Goal: Task Accomplishment & Management: Use online tool/utility

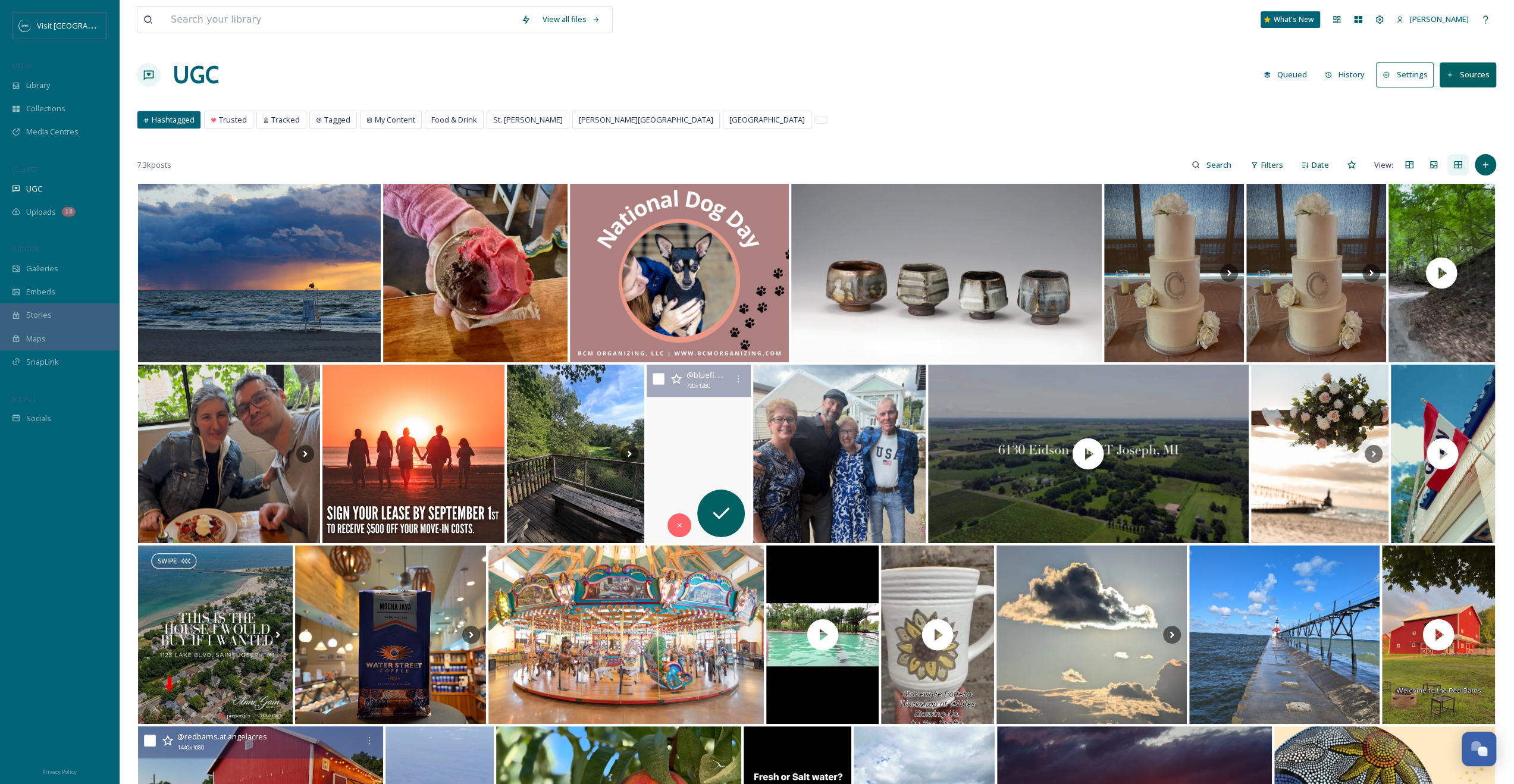
click at [190, 22] on input at bounding box center [340, 20] width 351 height 26
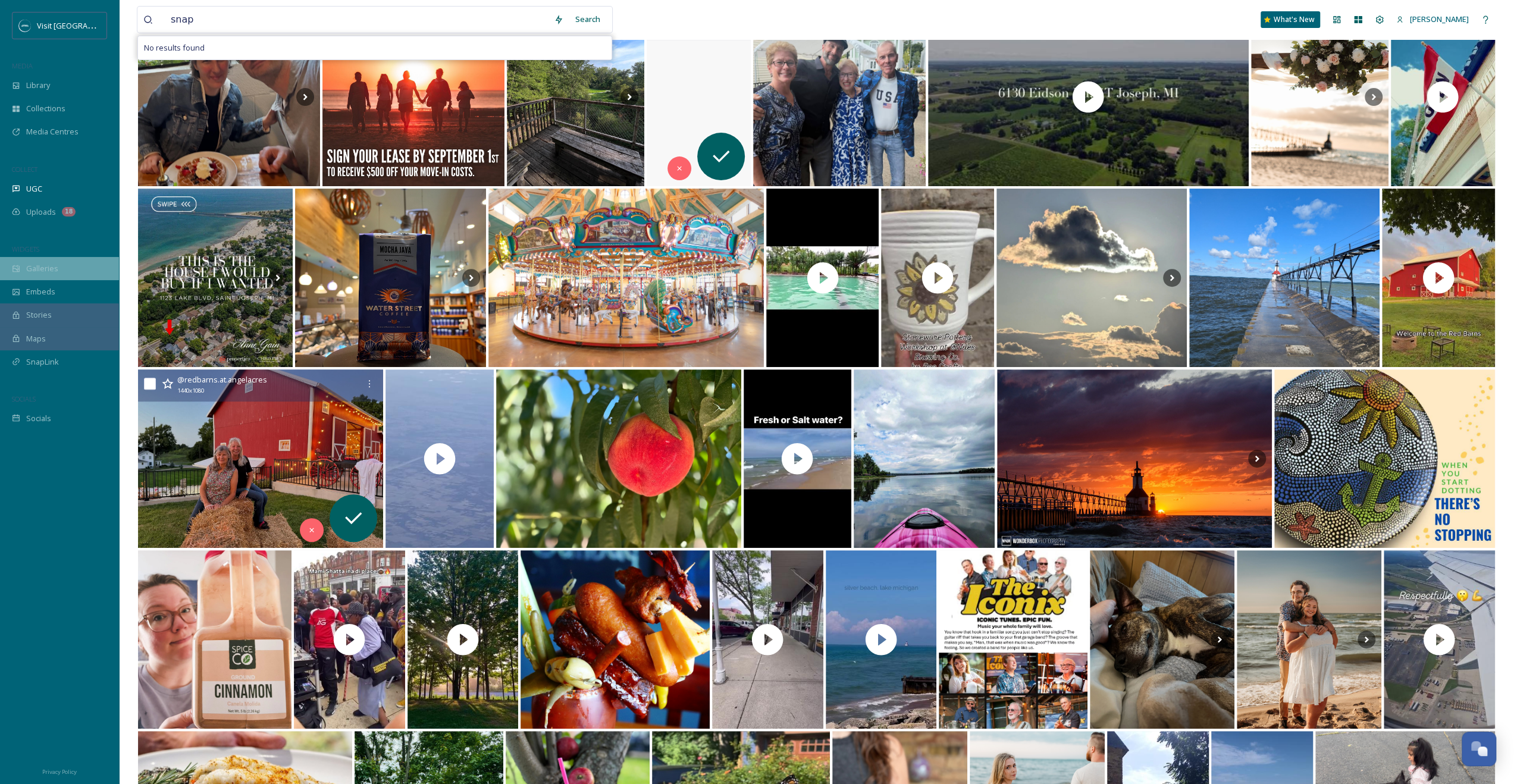
type input "snap"
click at [70, 86] on div "Library" at bounding box center [59, 85] width 119 height 23
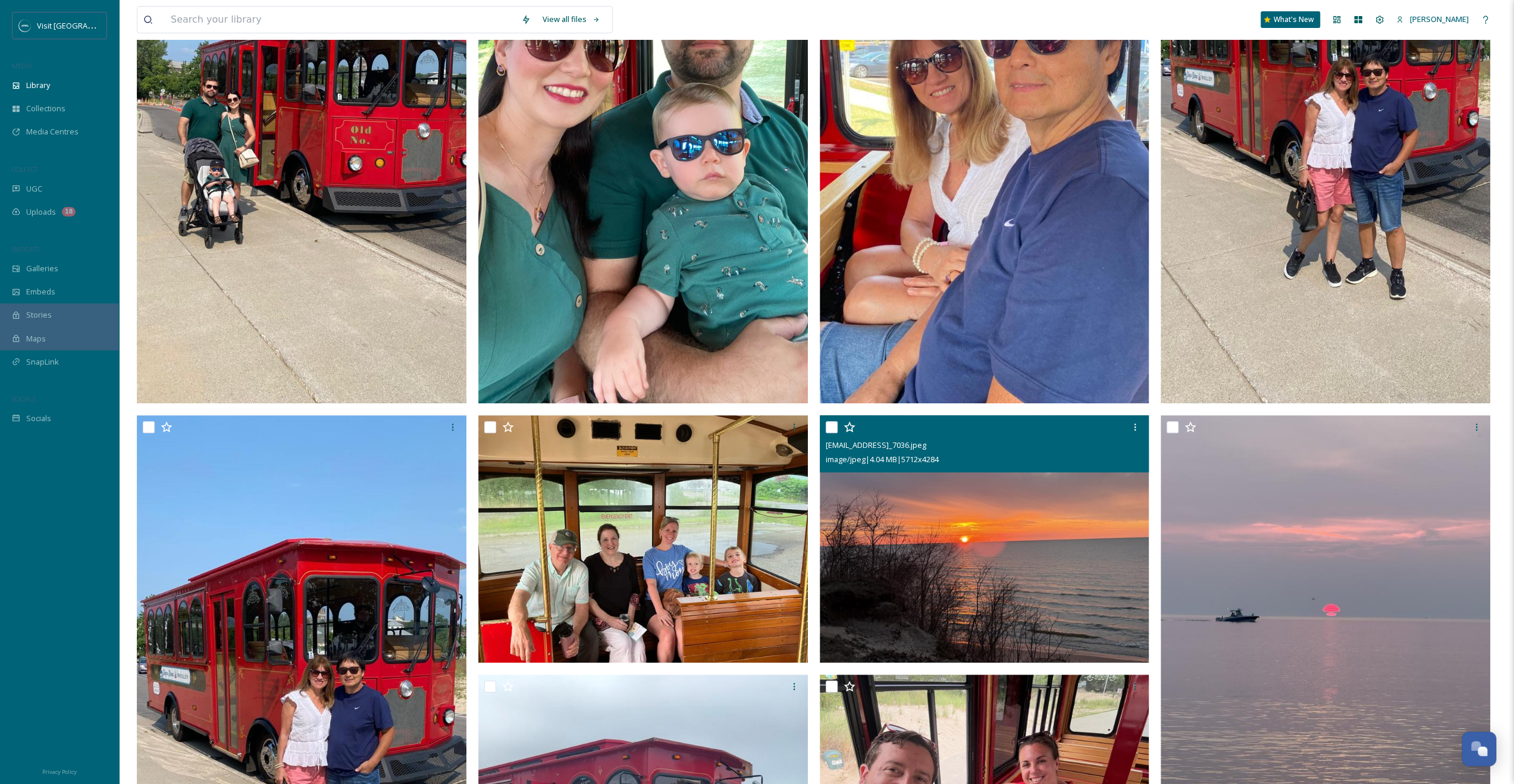
scroll to position [952, 0]
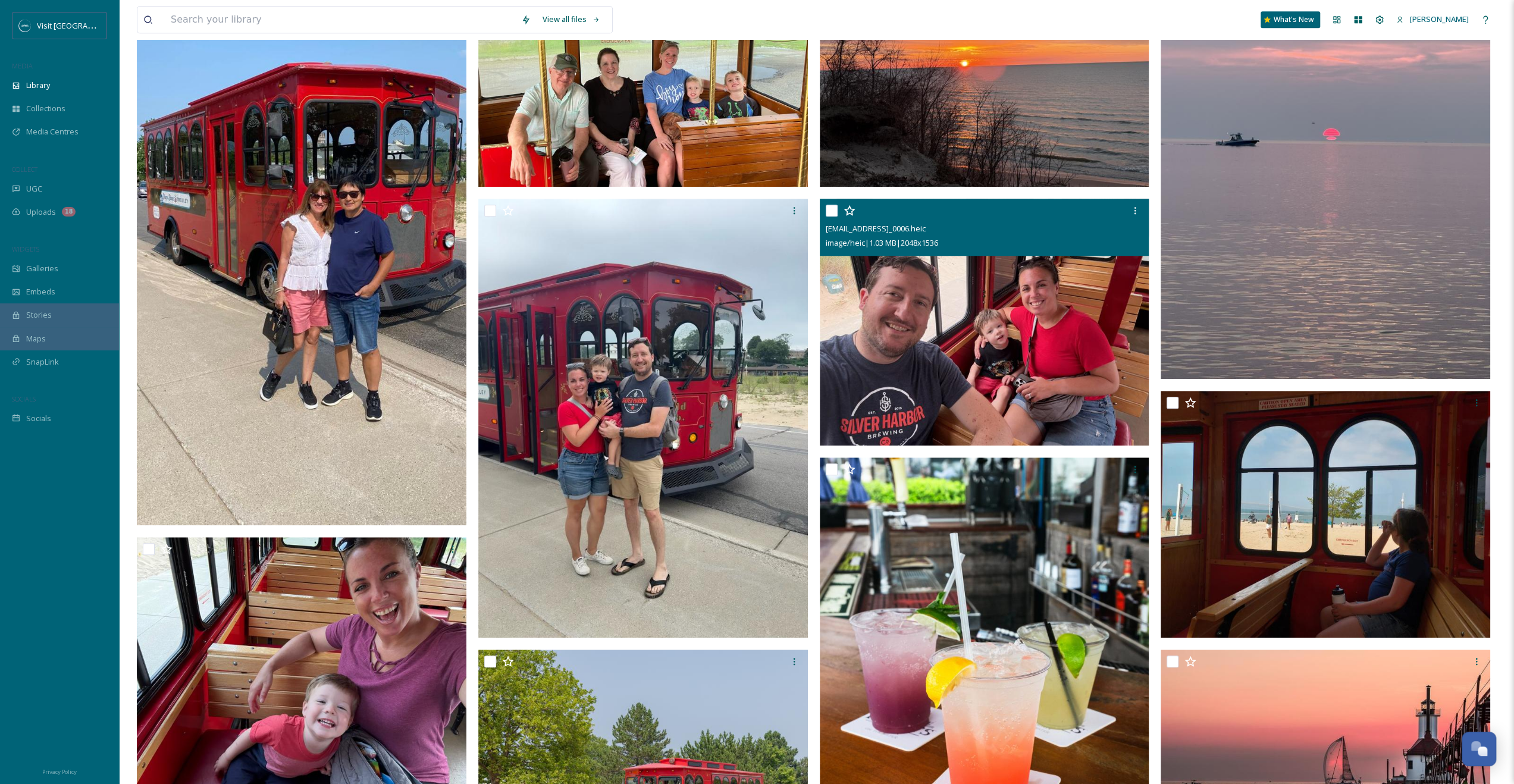
click at [950, 326] on img at bounding box center [984, 322] width 329 height 248
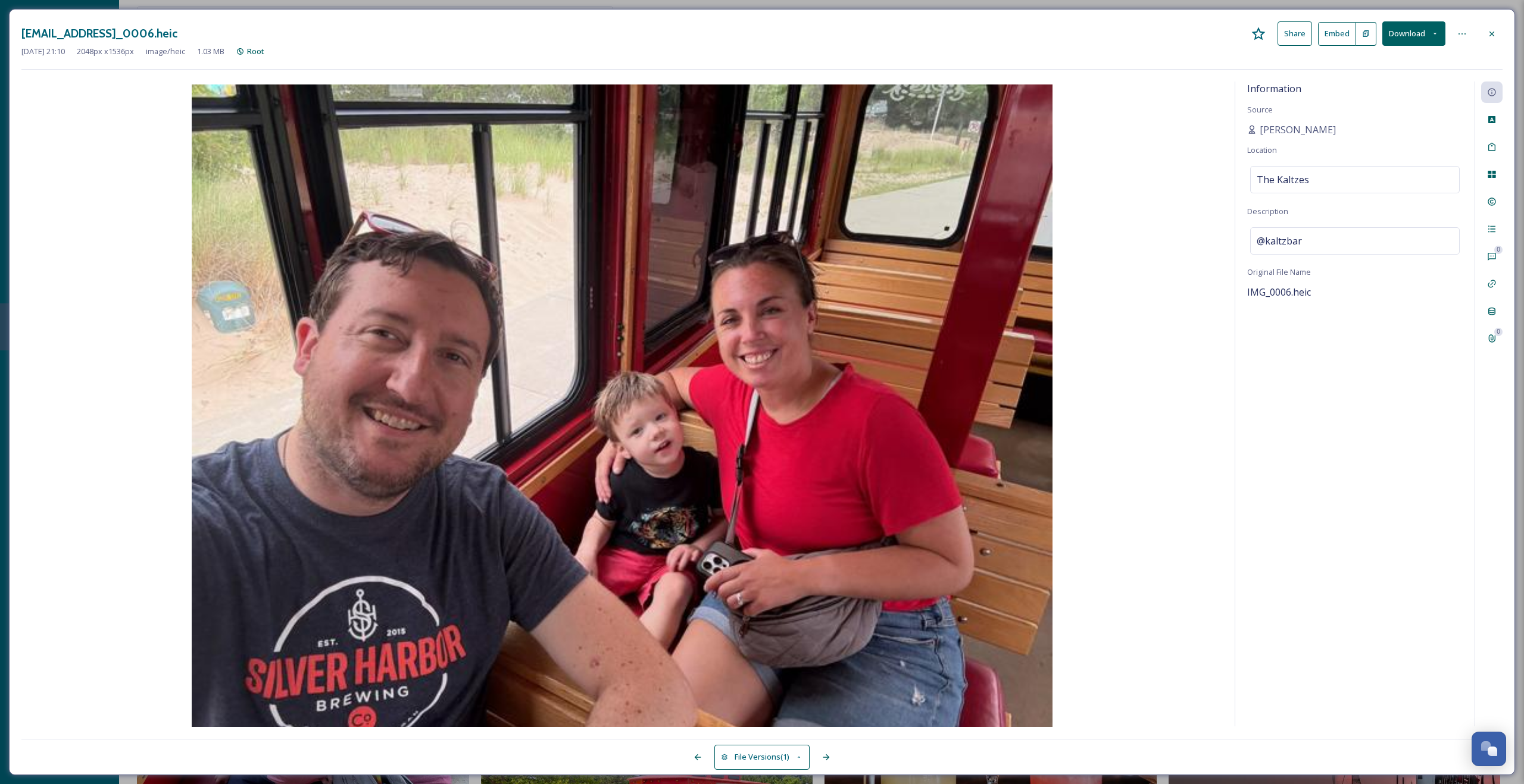
drag, startPoint x: 248, startPoint y: 34, endPoint x: 149, endPoint y: 34, distance: 99.0
click at [149, 34] on h3 "[EMAIL_ADDRESS]_0006.heic" at bounding box center [99, 34] width 156 height 17
copy h3 "[EMAIL_ADDRESS][DOMAIN_NAME]"
drag, startPoint x: 1494, startPoint y: 28, endPoint x: 1490, endPoint y: 46, distance: 18.4
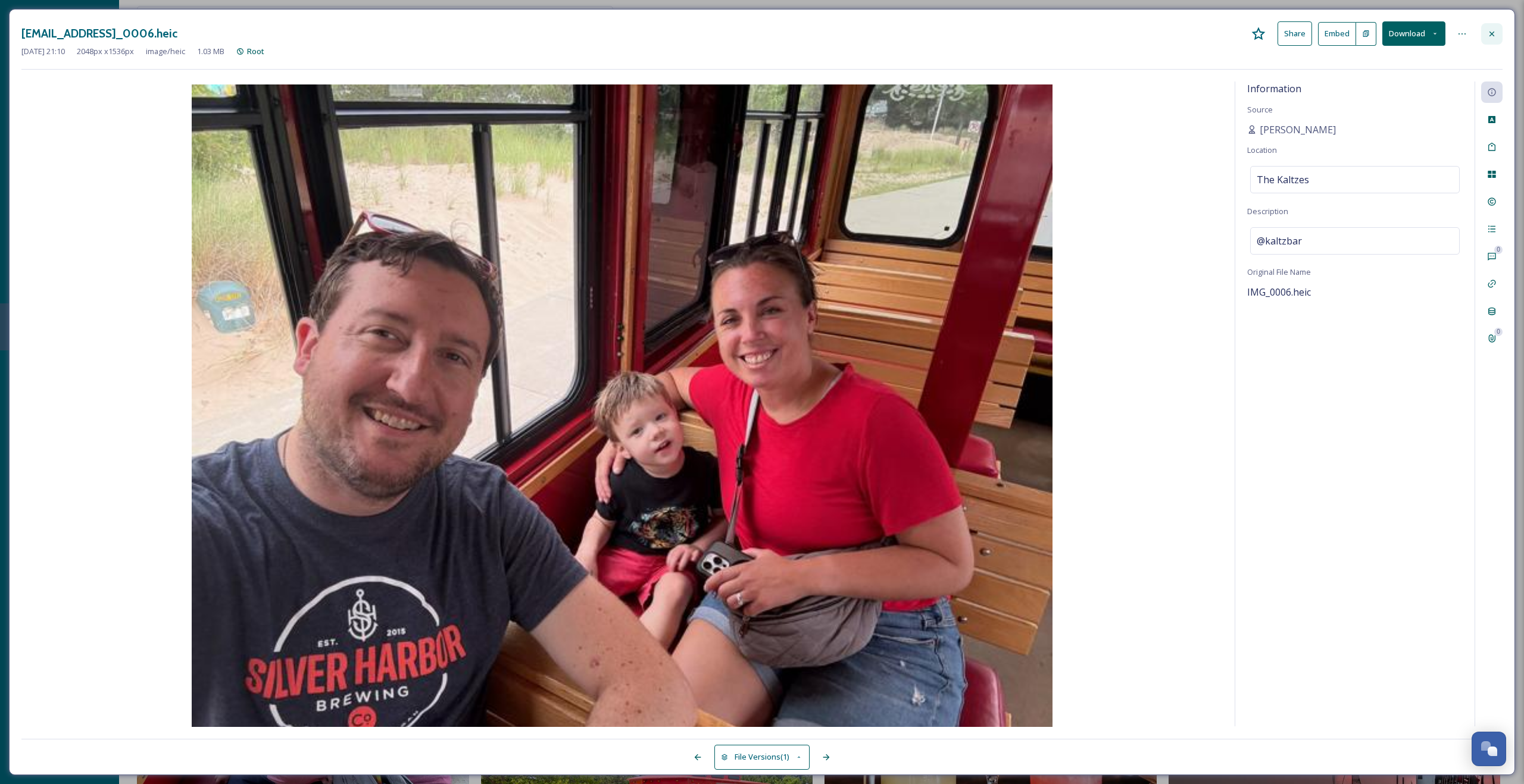
click at [1495, 29] on icon at bounding box center [1491, 34] width 9 height 9
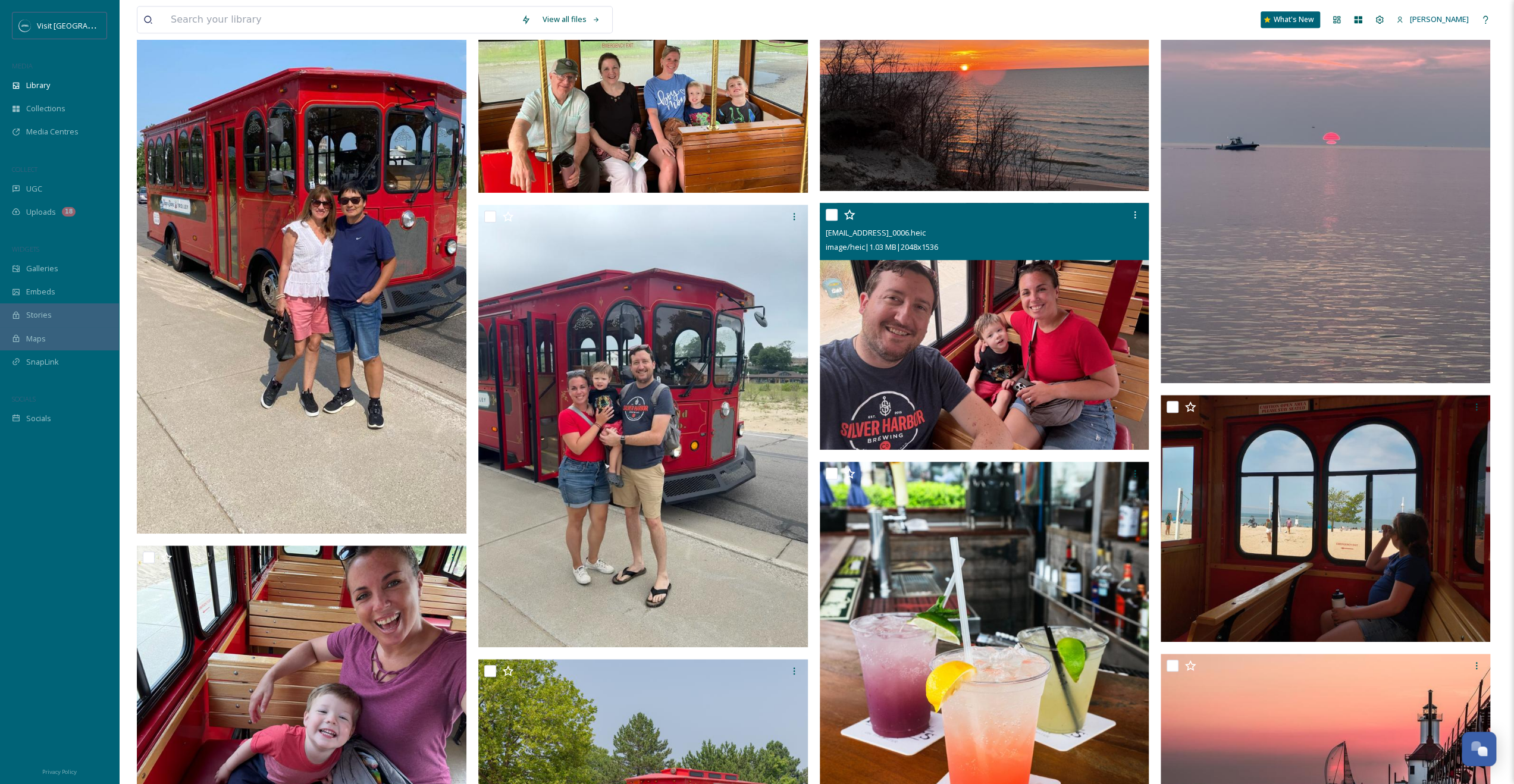
click at [982, 377] on img at bounding box center [984, 327] width 329 height 248
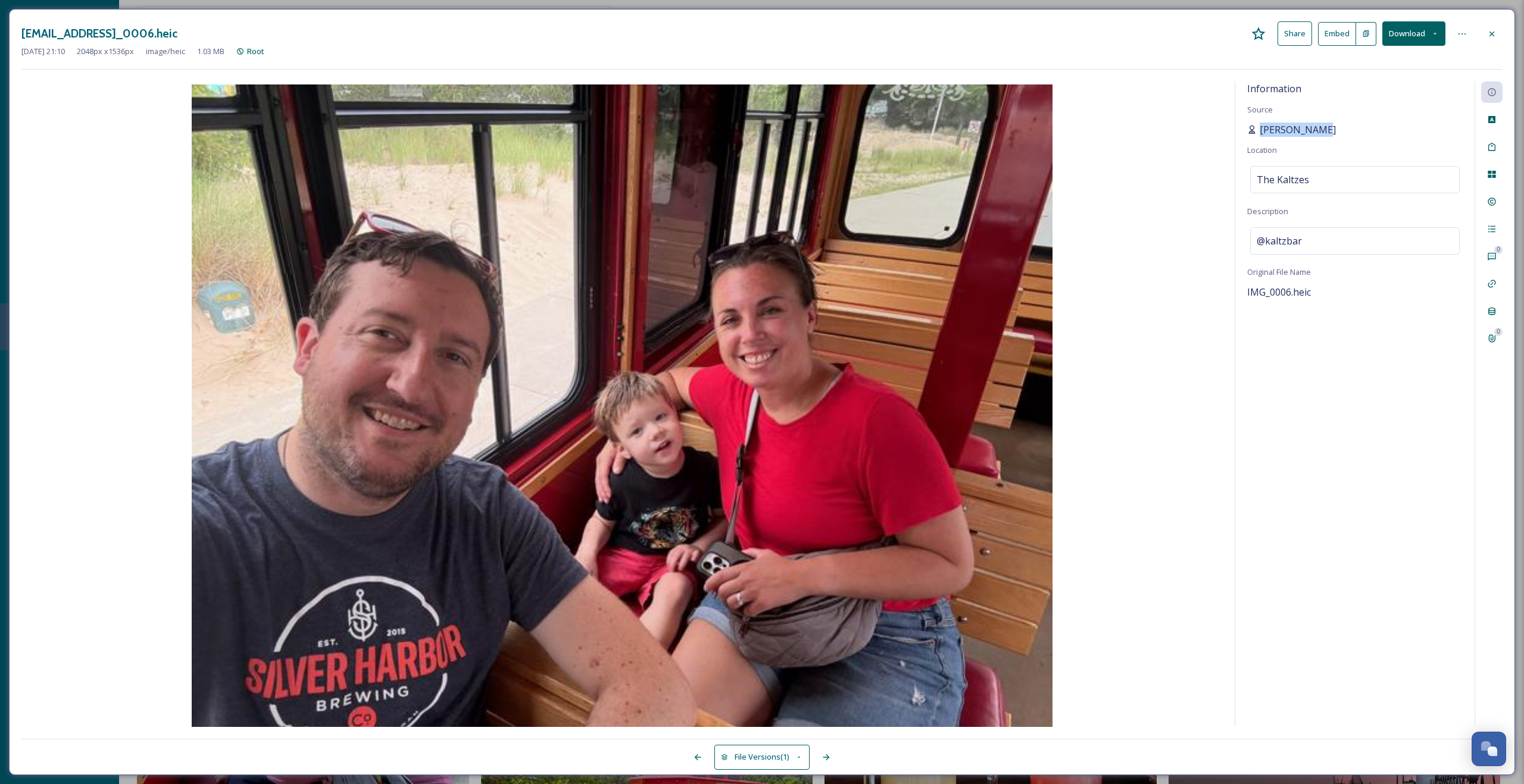
drag, startPoint x: 1319, startPoint y: 126, endPoint x: 1258, endPoint y: 132, distance: 61.3
click at [1258, 132] on div "[PERSON_NAME]" at bounding box center [1355, 130] width 216 height 15
copy span "[PERSON_NAME]"
click at [1487, 26] on div at bounding box center [1491, 34] width 22 height 21
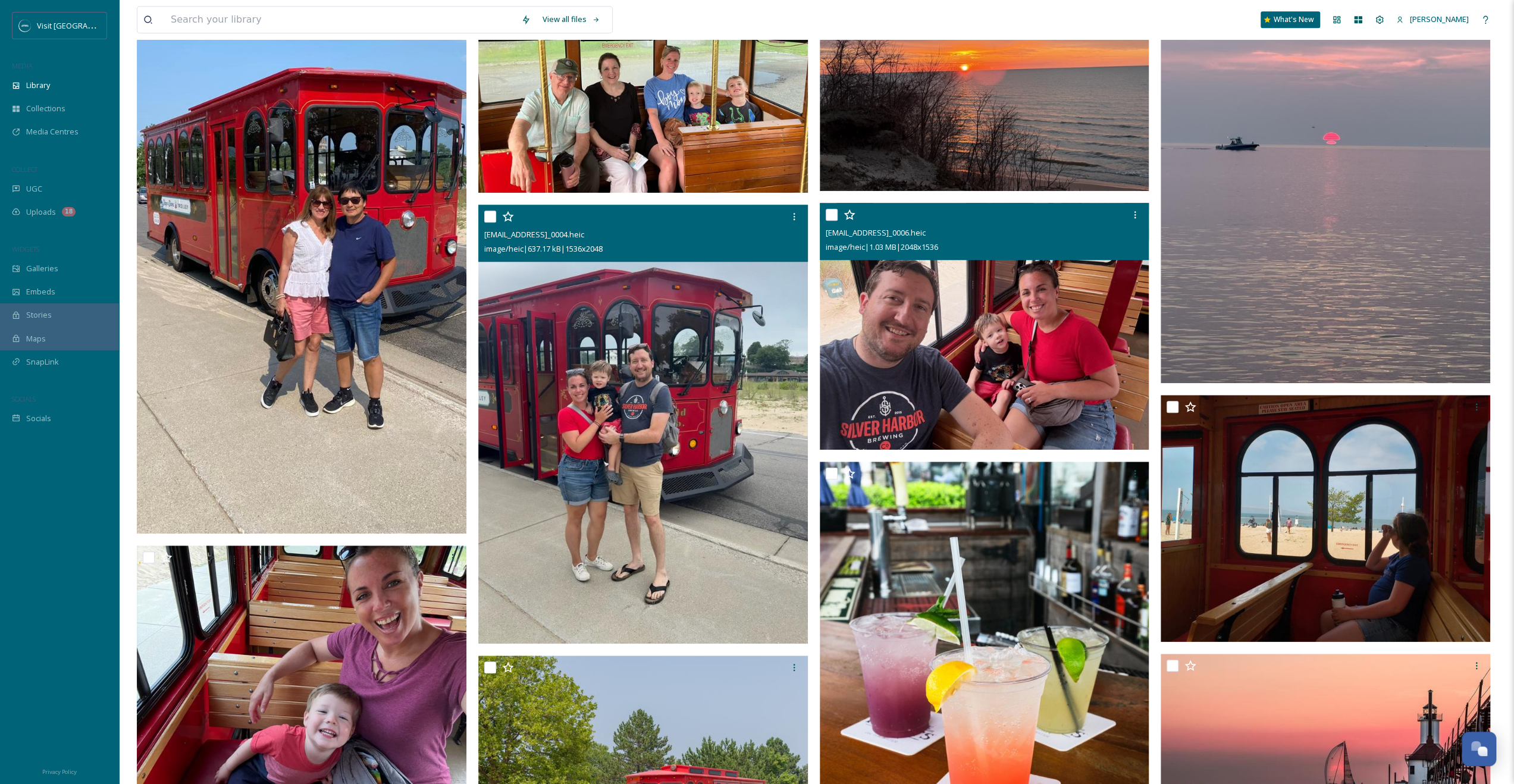
click at [602, 480] on img at bounding box center [642, 424] width 329 height 439
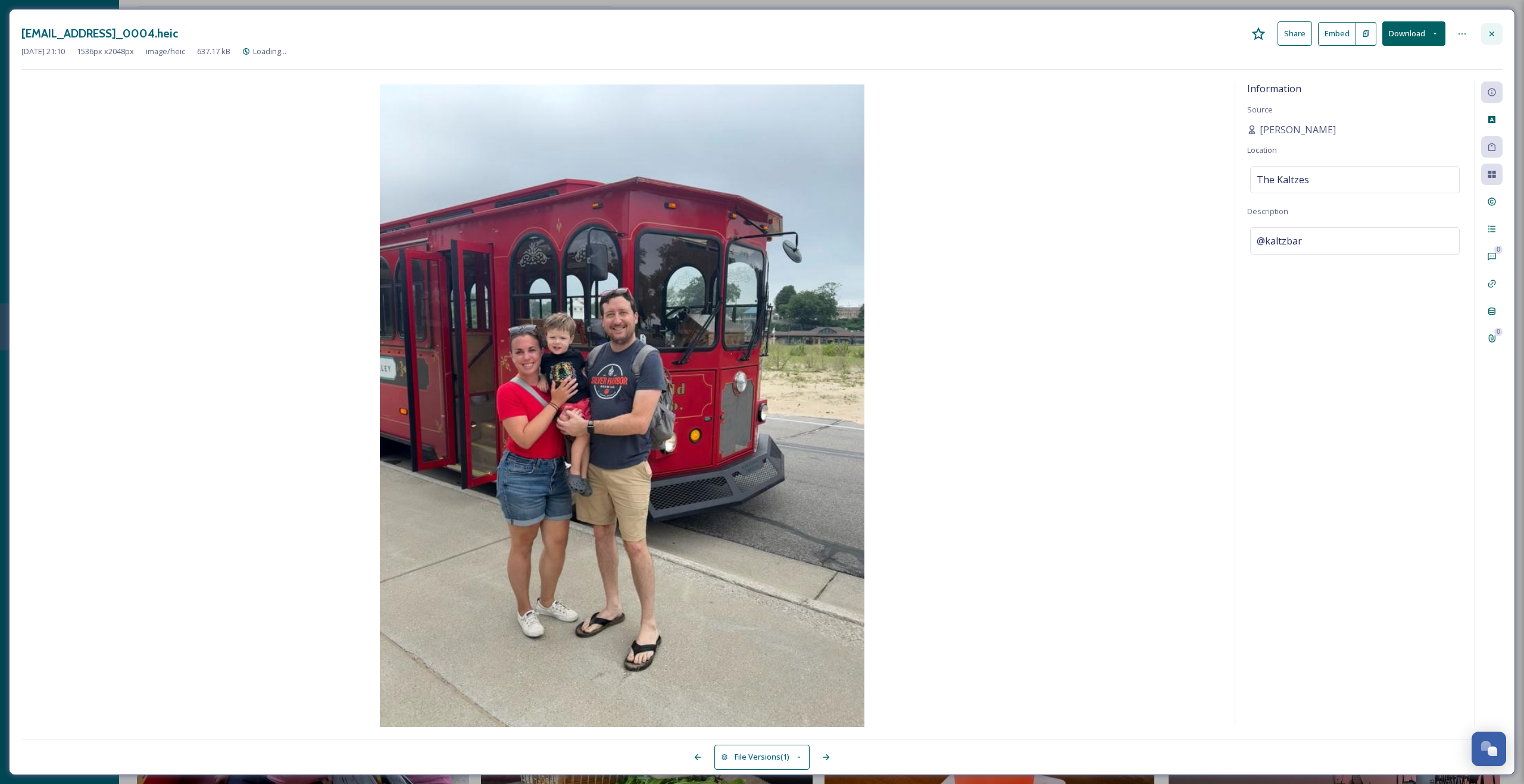
click at [1490, 30] on icon at bounding box center [1491, 34] width 9 height 9
